Goal: Transaction & Acquisition: Purchase product/service

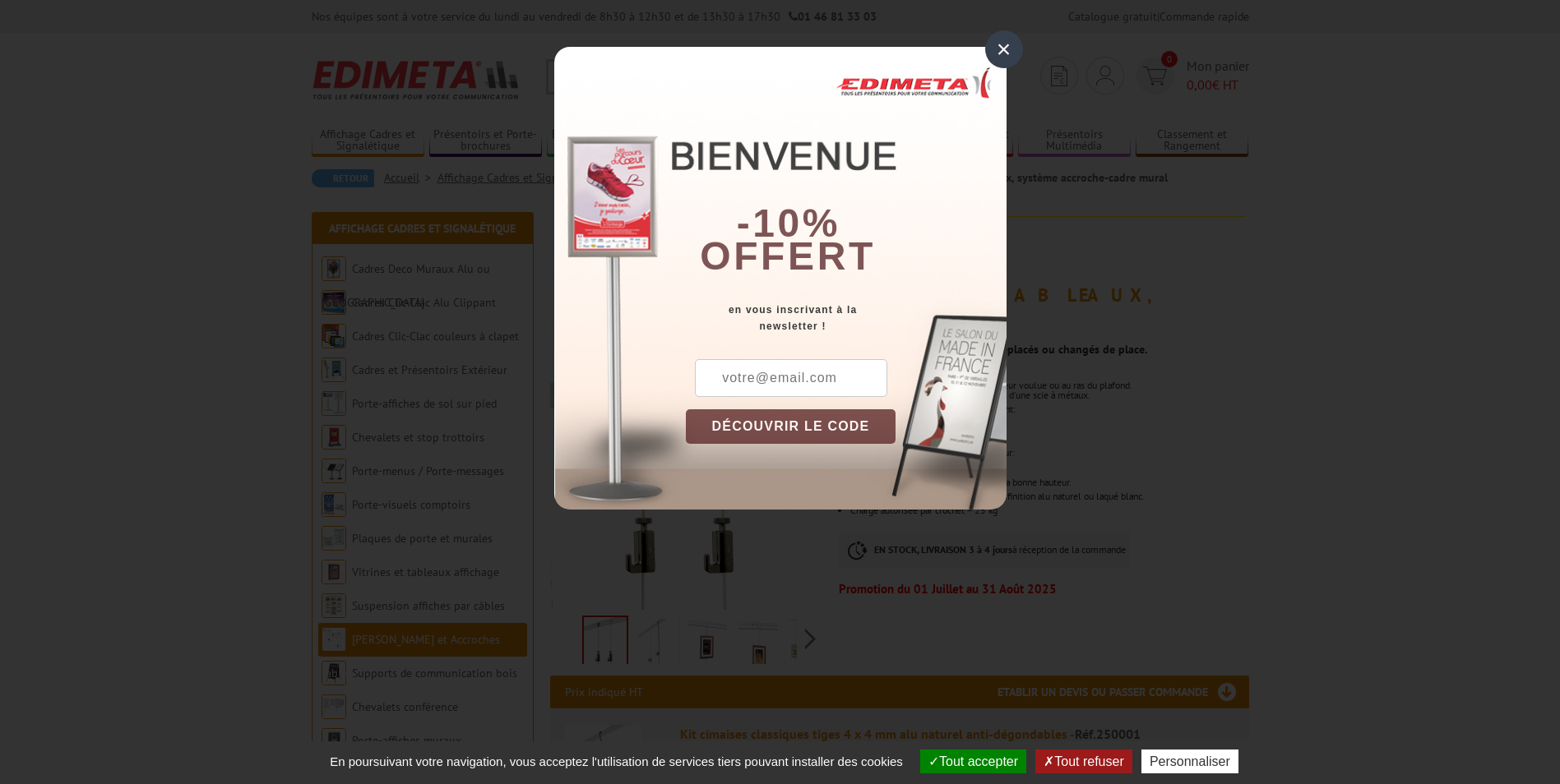
click at [1004, 46] on div "×" at bounding box center [1004, 49] width 38 height 38
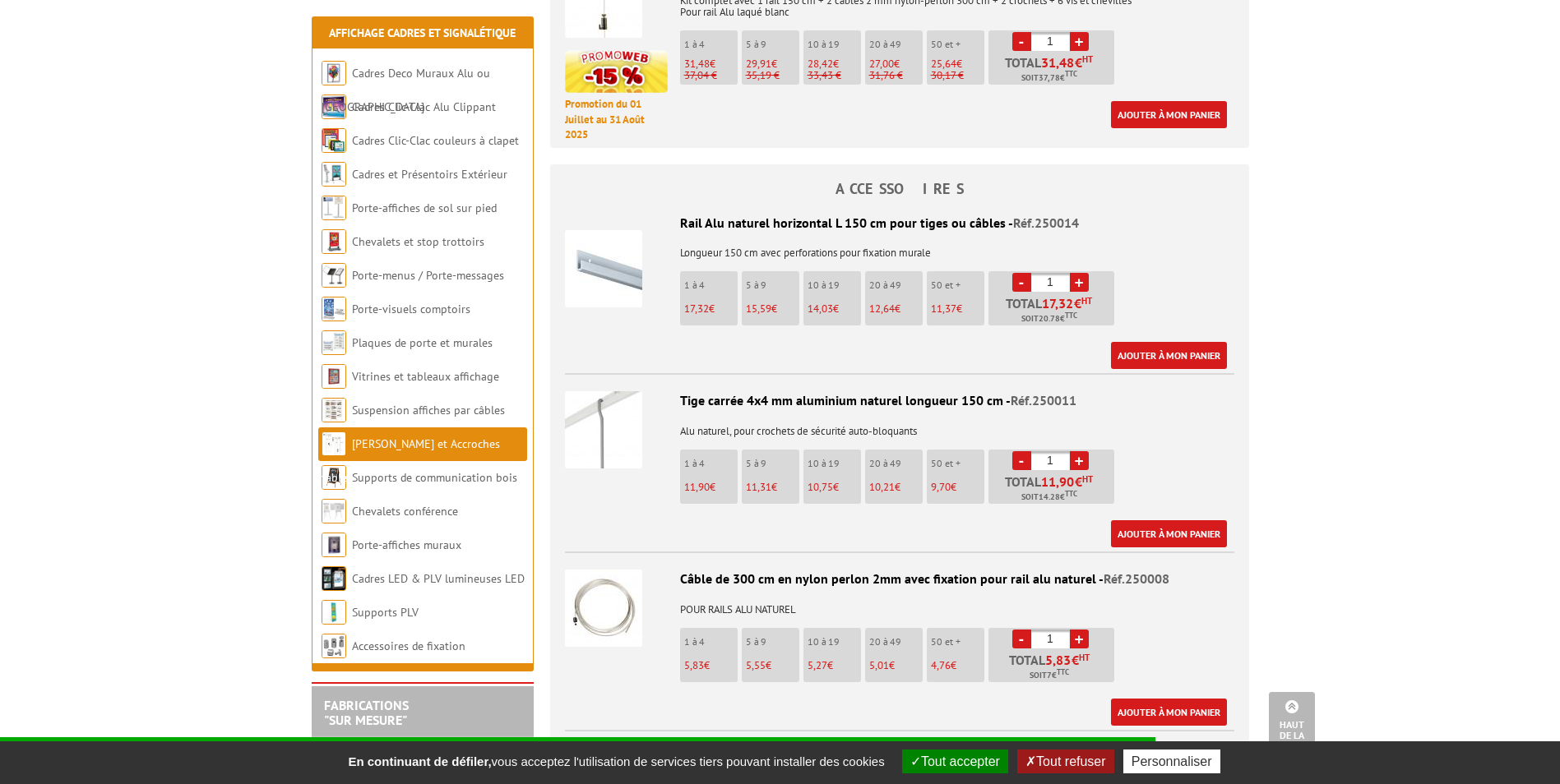
scroll to position [1479, 0]
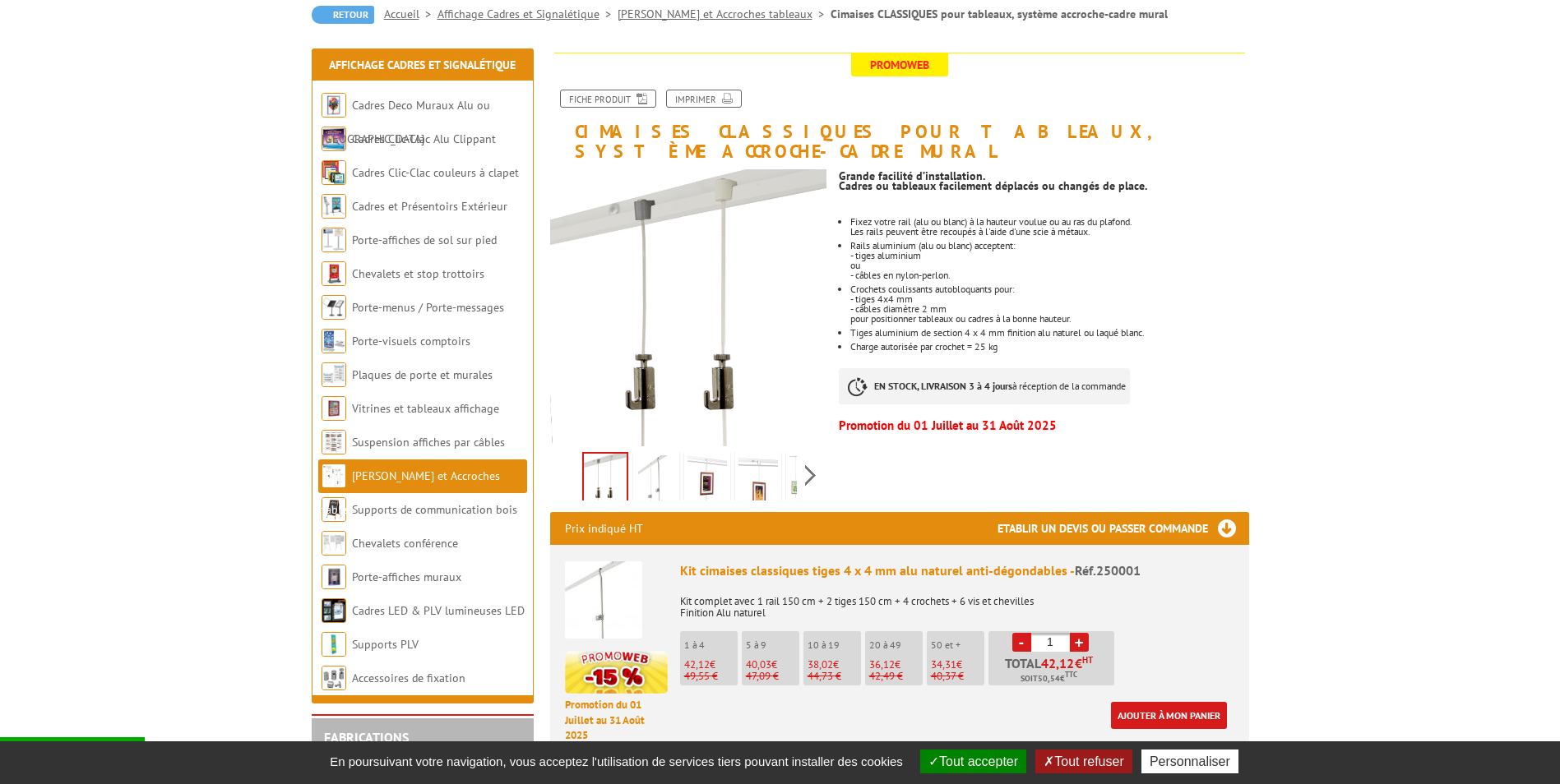
scroll to position [164, 0]
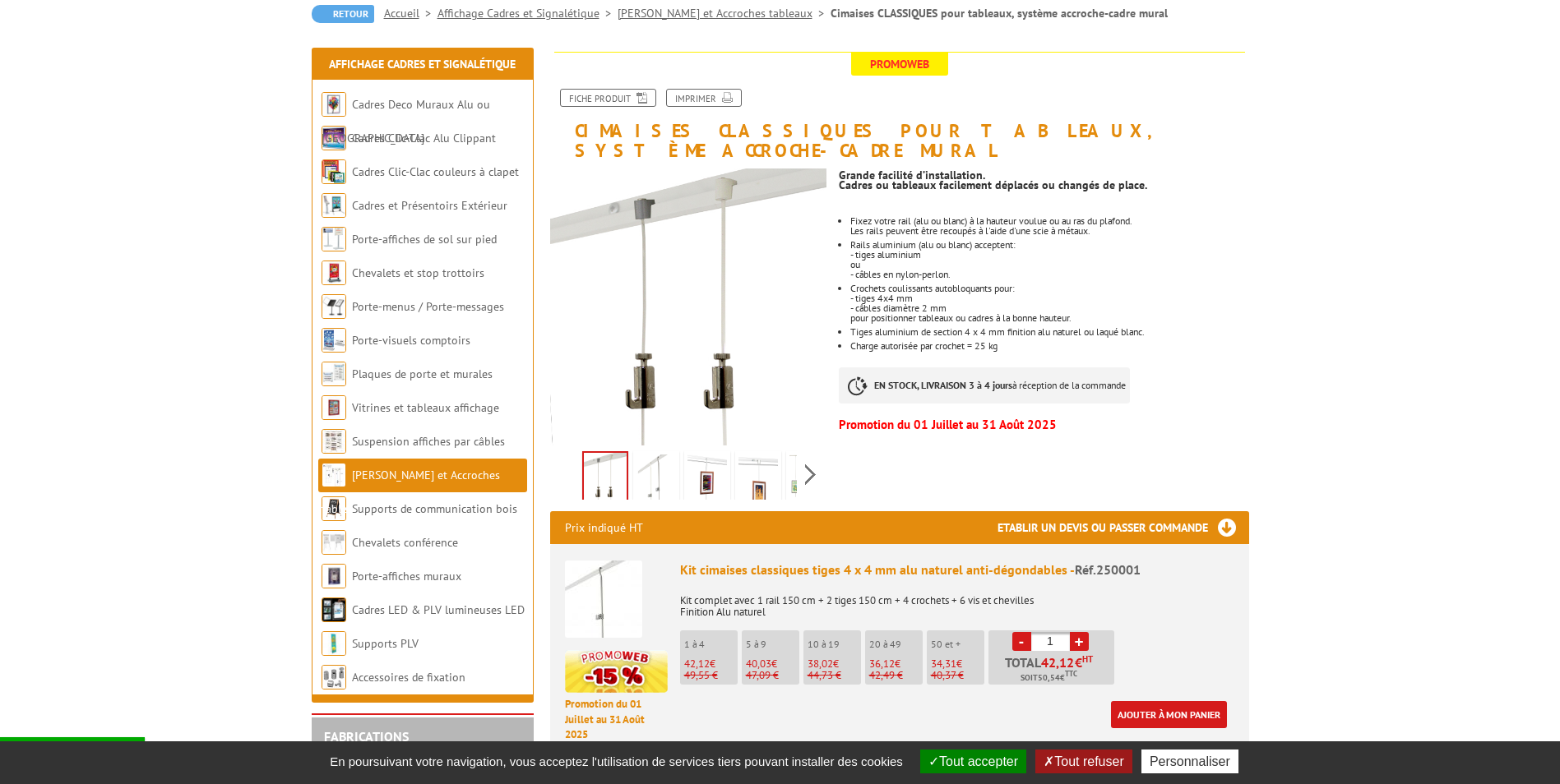
click at [704, 461] on img at bounding box center [707, 480] width 39 height 51
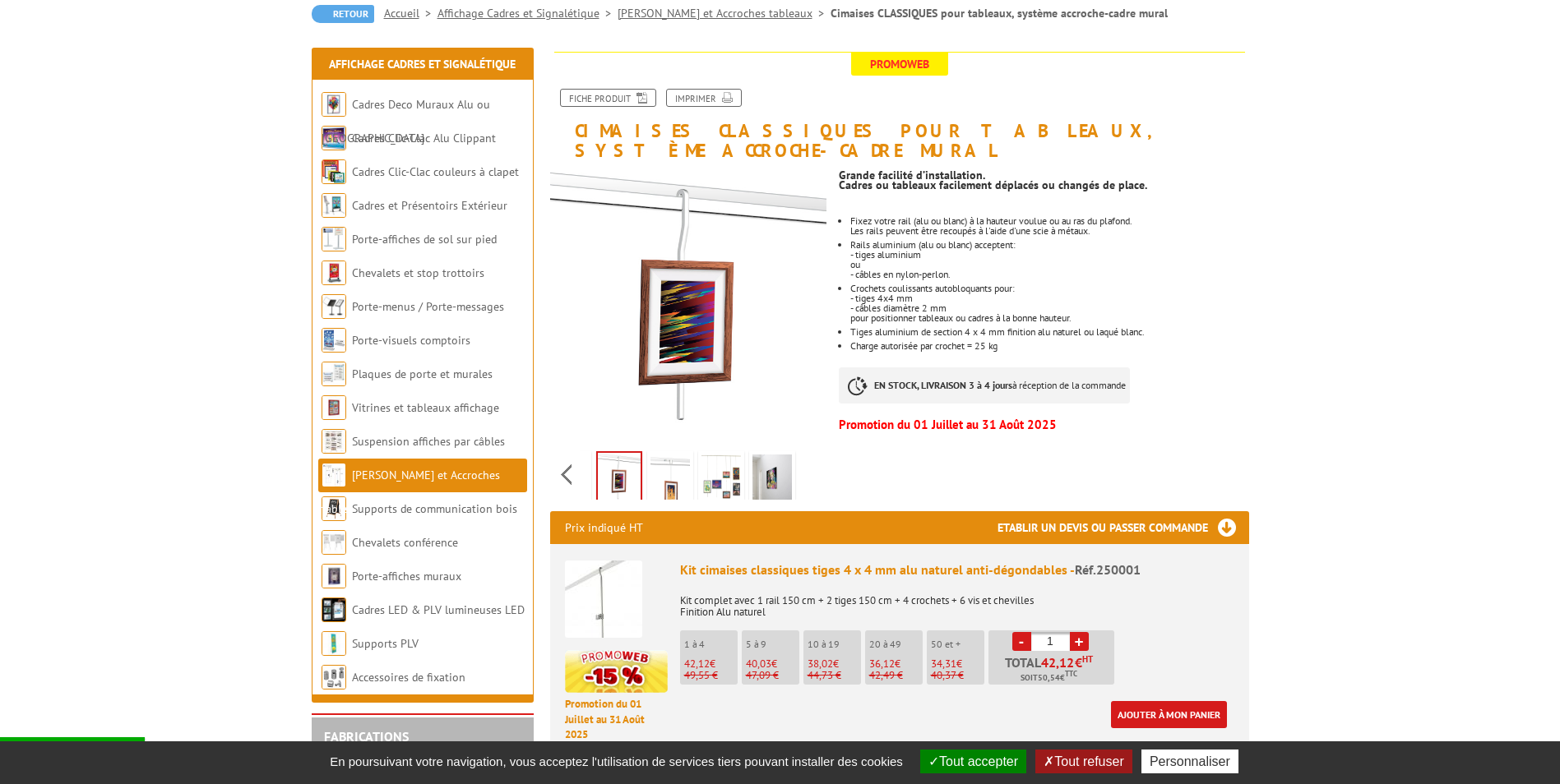
click at [809, 454] on div "Previous Next" at bounding box center [689, 474] width 277 height 58
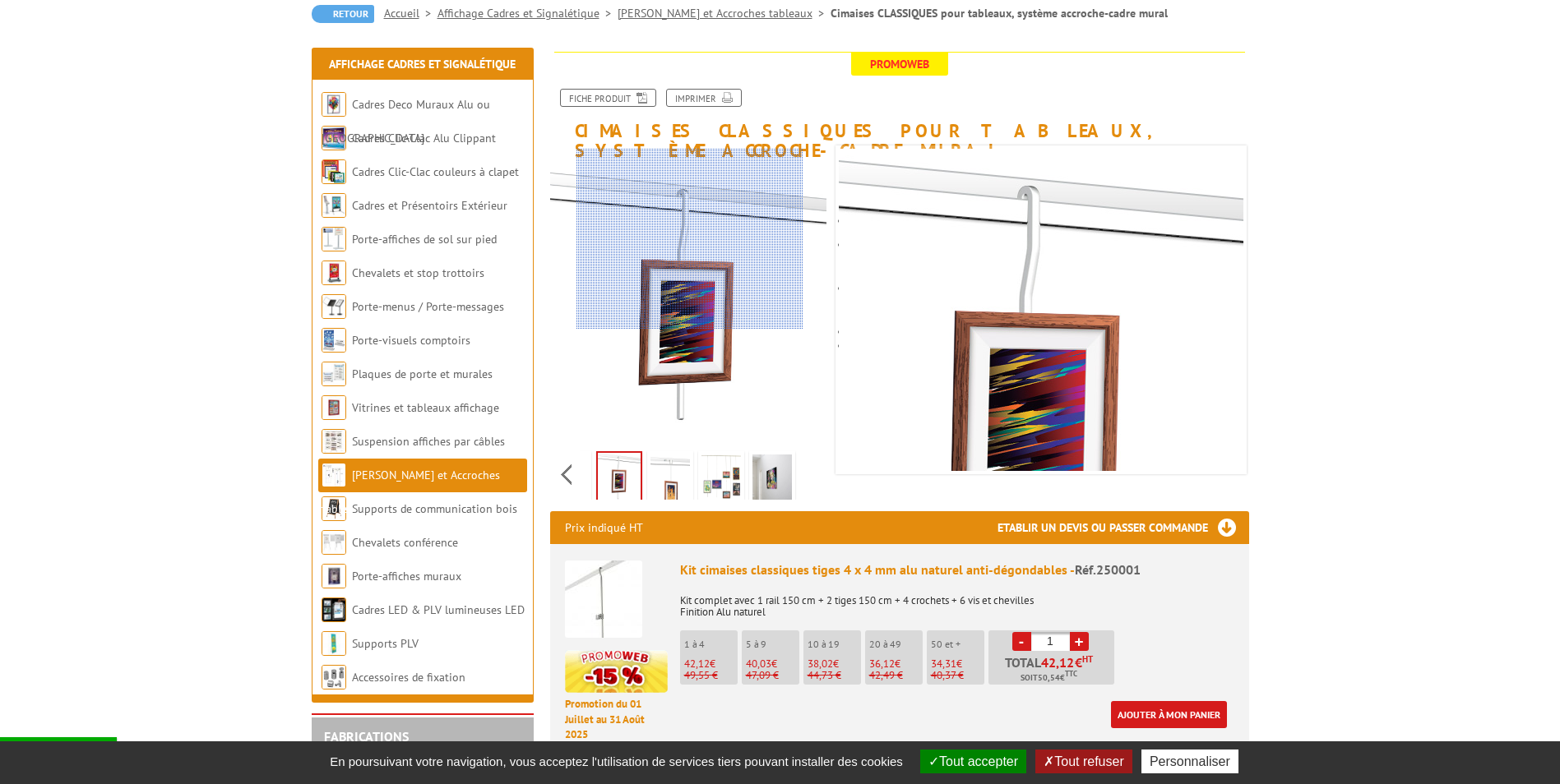
scroll to position [0, 0]
